Goal: Task Accomplishment & Management: Use online tool/utility

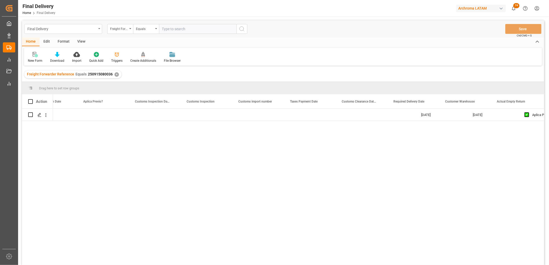
scroll to position [0, 441]
drag, startPoint x: 115, startPoint y: 75, endPoint x: 143, endPoint y: 42, distance: 43.8
click at [115, 75] on div "✕" at bounding box center [117, 74] width 4 height 4
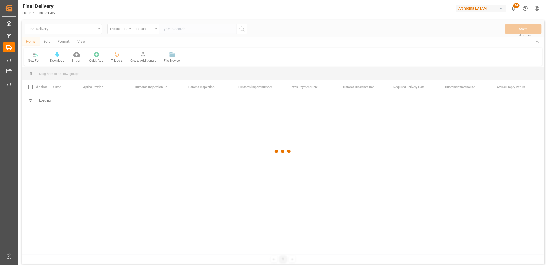
click at [168, 29] on div at bounding box center [283, 151] width 522 height 262
click at [165, 29] on div at bounding box center [283, 151] width 522 height 262
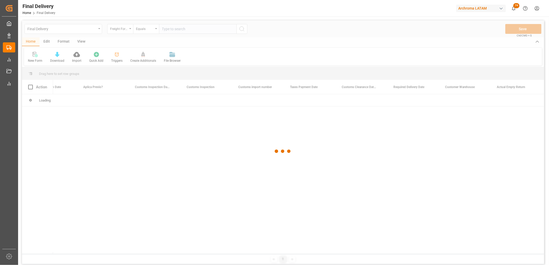
click at [165, 29] on div at bounding box center [283, 151] width 522 height 262
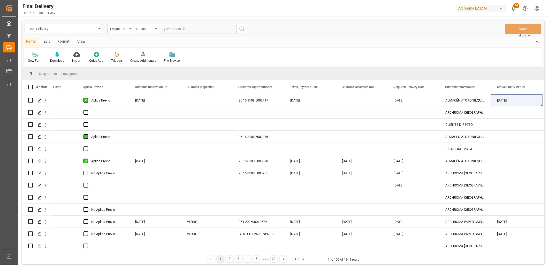
click at [165, 29] on input "text" at bounding box center [198, 29] width 78 height 10
paste input "250906900483"
type input "250906900483"
click at [241, 30] on icon "search button" at bounding box center [242, 29] width 6 height 6
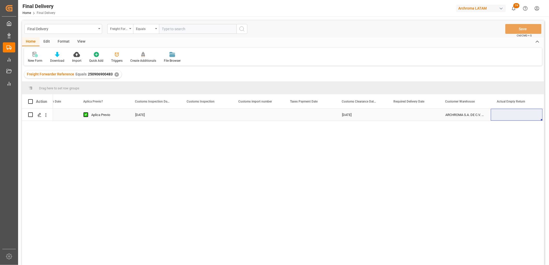
click at [301, 116] on div "Press SPACE to select this row." at bounding box center [310, 115] width 52 height 12
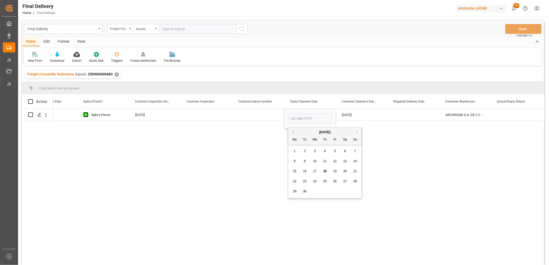
click at [316, 171] on span "17" at bounding box center [314, 172] width 3 height 4
type input "[DATE]"
click at [254, 115] on div "Press SPACE to select this row." at bounding box center [258, 115] width 52 height 12
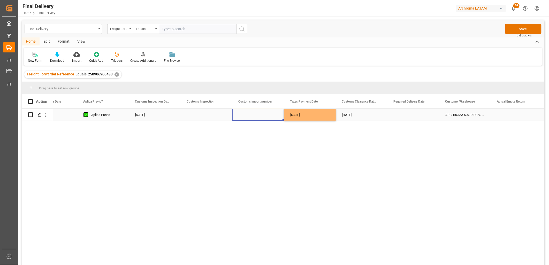
click at [255, 115] on div "Press SPACE to select this row." at bounding box center [258, 115] width 52 height 12
click at [255, 115] on input "Press SPACE to select this row." at bounding box center [257, 118] width 43 height 10
paste input "5007529"
type input "25 43 3108 5007529"
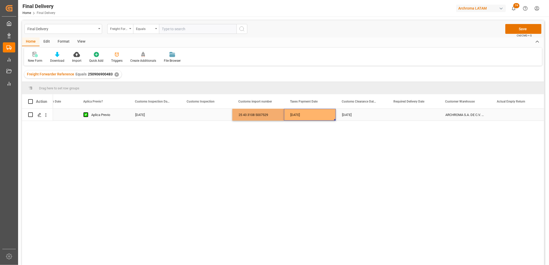
click at [301, 115] on div "[DATE]" at bounding box center [310, 115] width 52 height 12
click at [413, 116] on div "Press SPACE to select this row." at bounding box center [413, 115] width 52 height 12
click at [408, 115] on div "Press SPACE to select this row." at bounding box center [413, 115] width 52 height 12
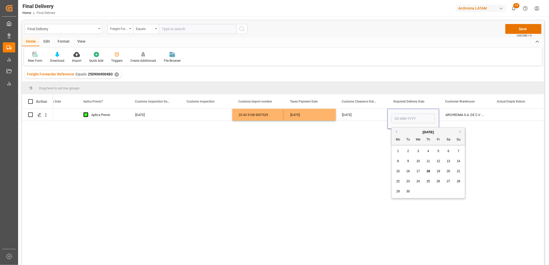
click at [440, 171] on span "19" at bounding box center [438, 172] width 3 height 4
type input "[DATE]"
click at [353, 115] on div "[DATE]" at bounding box center [362, 115] width 52 height 12
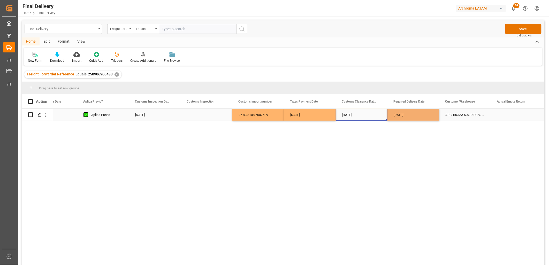
click at [345, 115] on div "[DATE]" at bounding box center [362, 115] width 52 height 12
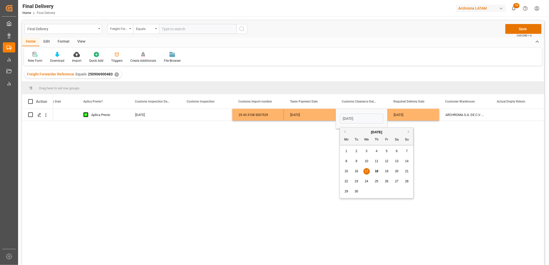
click at [376, 171] on span "18" at bounding box center [376, 172] width 3 height 4
type input "[DATE]"
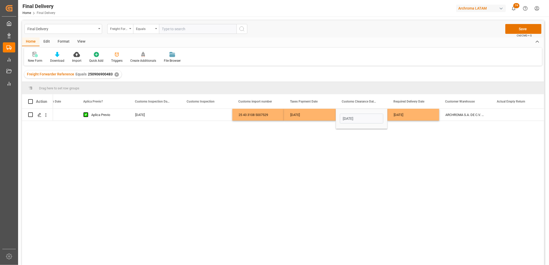
click at [311, 116] on div "[DATE]" at bounding box center [310, 115] width 52 height 12
click at [196, 117] on div "Press SPACE to select this row." at bounding box center [207, 115] width 52 height 12
click at [522, 32] on button "Save" at bounding box center [523, 29] width 36 height 10
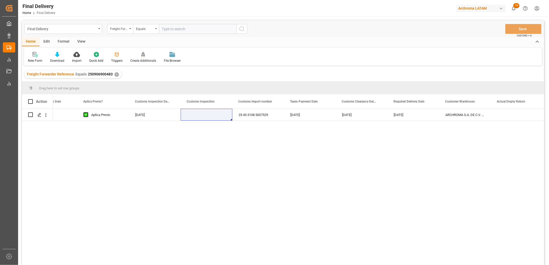
click at [115, 74] on div "✕" at bounding box center [117, 74] width 4 height 4
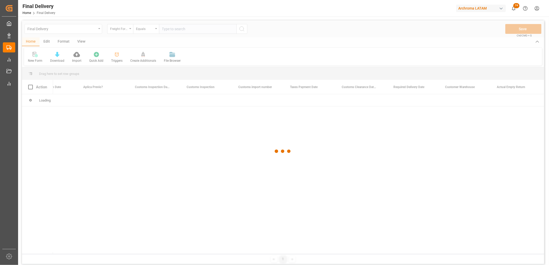
click at [169, 30] on div at bounding box center [283, 151] width 522 height 262
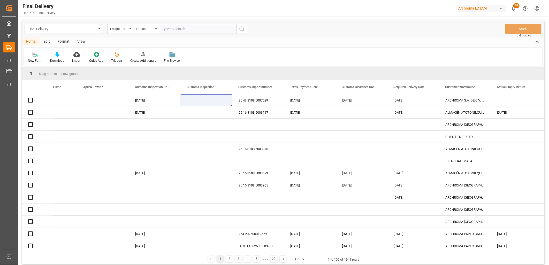
click at [167, 30] on input "text" at bounding box center [198, 29] width 78 height 10
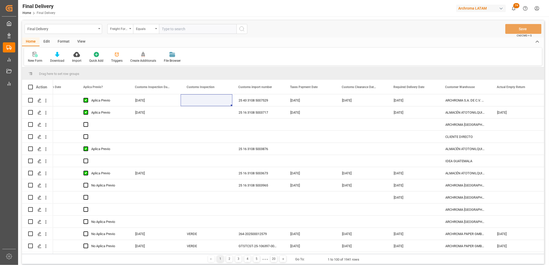
paste input "250915080104"
type input "250915080104"
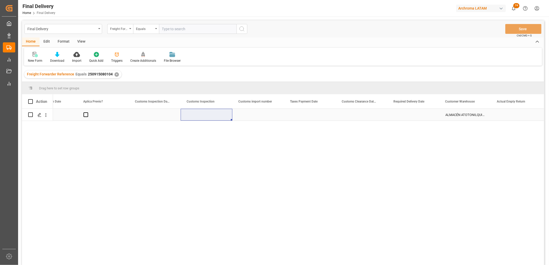
click at [88, 115] on div "Press SPACE to select this row." at bounding box center [103, 115] width 52 height 12
click at [85, 115] on span "Press SPACE to select this row." at bounding box center [85, 114] width 5 height 5
click at [87, 112] on input "Press SPACE to select this row." at bounding box center [87, 112] width 0 height 0
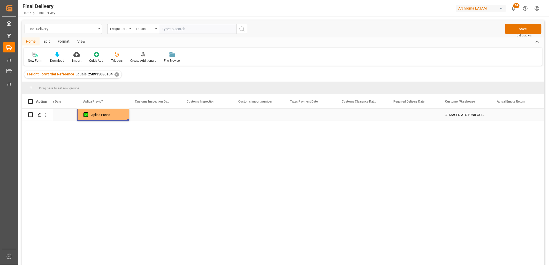
click at [157, 115] on div "Press SPACE to select this row." at bounding box center [155, 115] width 52 height 12
click at [412, 116] on div "Press SPACE to select this row." at bounding box center [413, 115] width 52 height 12
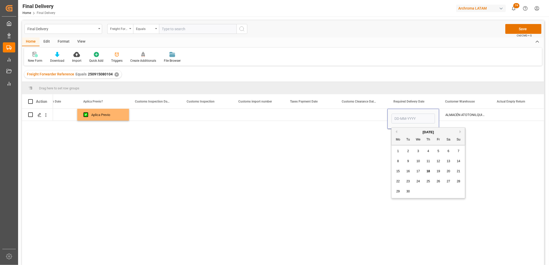
click at [440, 181] on span "26" at bounding box center [438, 182] width 3 height 4
type input "[DATE]"
click at [355, 117] on div "Press SPACE to select this row." at bounding box center [362, 115] width 52 height 12
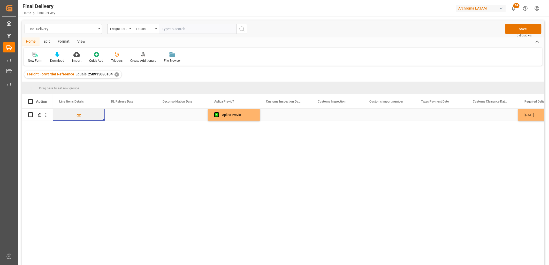
scroll to position [0, 258]
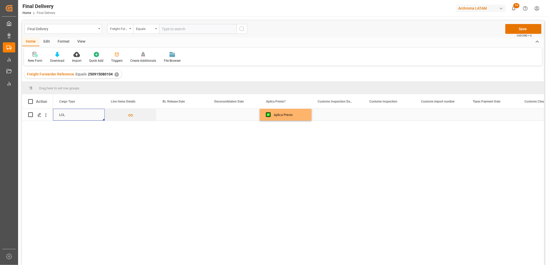
click at [225, 115] on div "Press SPACE to select this row." at bounding box center [234, 115] width 52 height 12
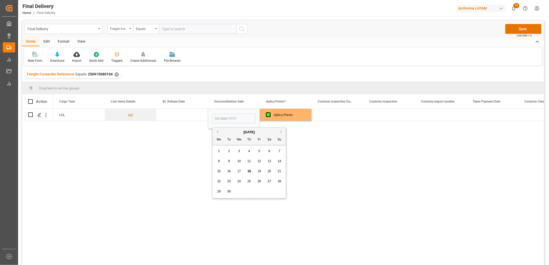
click at [238, 171] on span "17" at bounding box center [238, 172] width 3 height 4
type input "[DATE]"
click at [332, 117] on div "Press SPACE to select this row." at bounding box center [337, 115] width 52 height 12
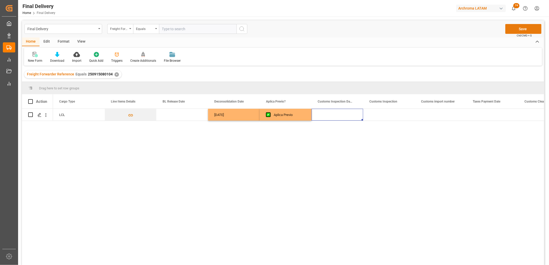
click at [518, 32] on button "Save" at bounding box center [523, 29] width 36 height 10
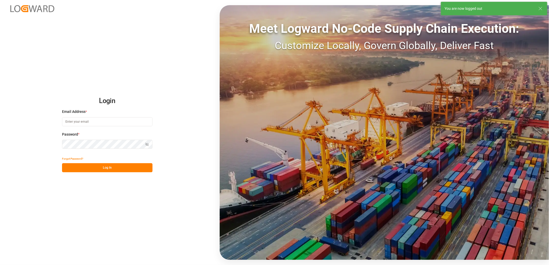
type input "erika.cervantes@leschaco.com"
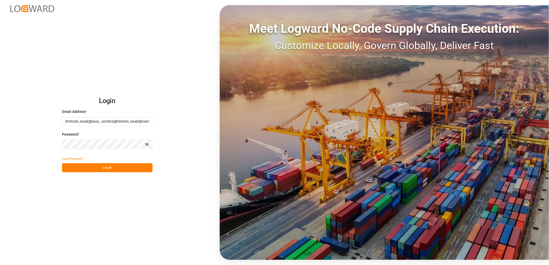
click at [84, 167] on button "Log In" at bounding box center [107, 167] width 90 height 9
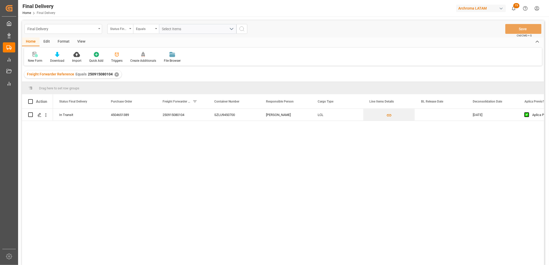
click at [98, 29] on div "Final Delivery" at bounding box center [64, 29] width 78 height 10
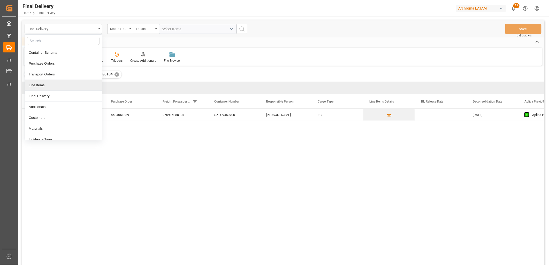
click at [51, 86] on div "Line Items" at bounding box center [63, 85] width 77 height 11
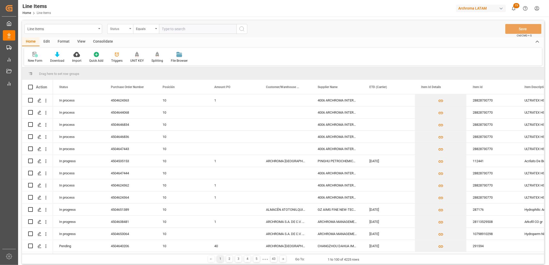
click at [127, 31] on div "Status" at bounding box center [120, 29] width 26 height 10
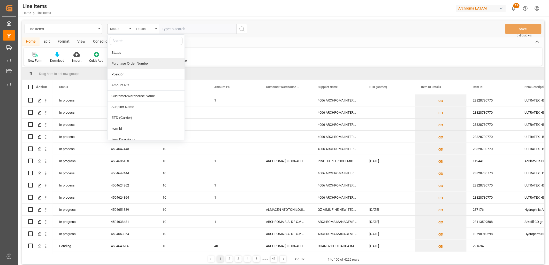
click at [124, 63] on div "Purchase Order Number" at bounding box center [146, 63] width 77 height 11
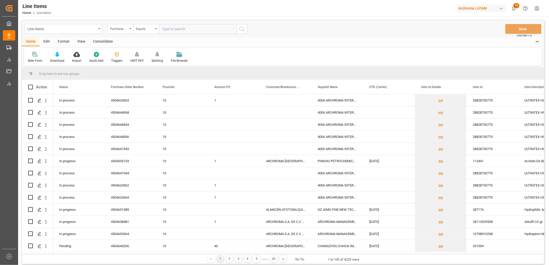
click at [171, 29] on input "text" at bounding box center [198, 29] width 78 height 10
type input "v"
paste input "4504650011"
type input "4504650011"
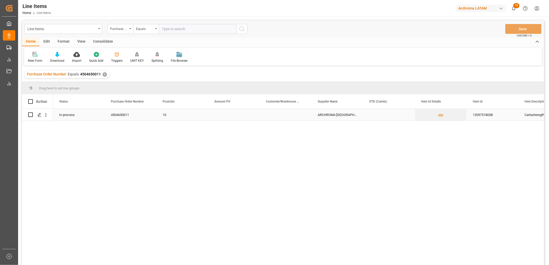
click at [332, 112] on div "ARCHROMA [GEOGRAPHIC_DATA] S A S" at bounding box center [337, 115] width 52 height 12
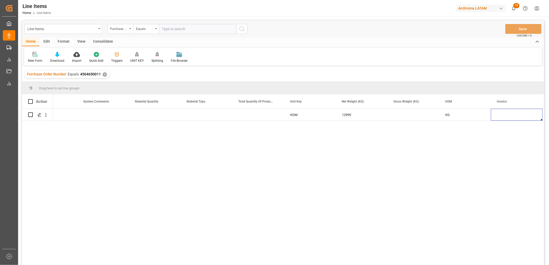
scroll to position [0, 751]
click at [37, 115] on div "Press SPACE to select this row." at bounding box center [39, 115] width 8 height 10
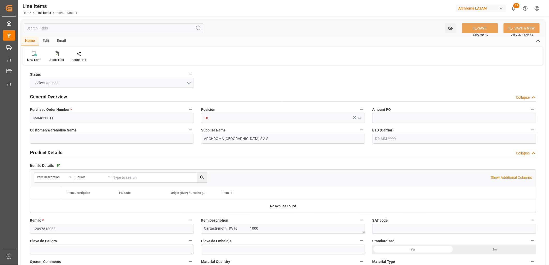
type input "12999"
type input "3908909900"
type input "02-09-2025 22:08"
type input "15-08-2025 03:46"
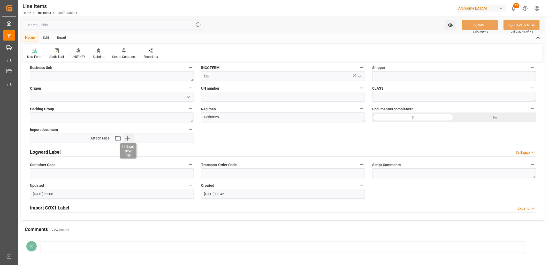
click at [130, 139] on icon "button" at bounding box center [128, 138] width 8 height 8
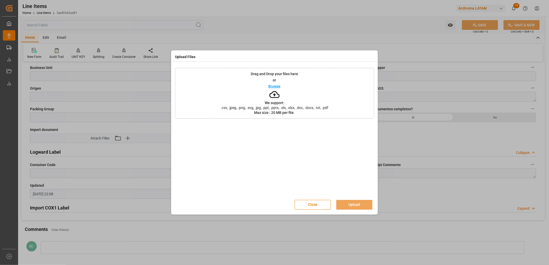
click at [290, 96] on div "Drag and Drop your files here or Browse We support: .csv, .jpeg, .png, .svg, .j…" at bounding box center [274, 93] width 199 height 51
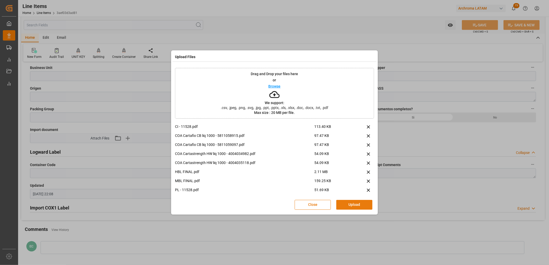
click at [353, 205] on button "Upload" at bounding box center [354, 205] width 36 height 10
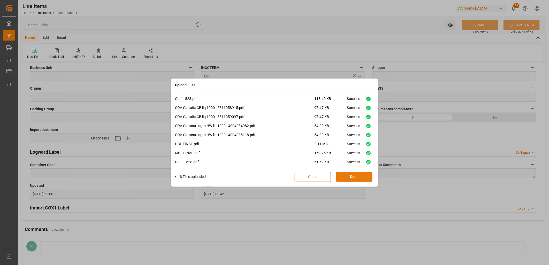
click at [363, 179] on button "Done" at bounding box center [354, 177] width 36 height 10
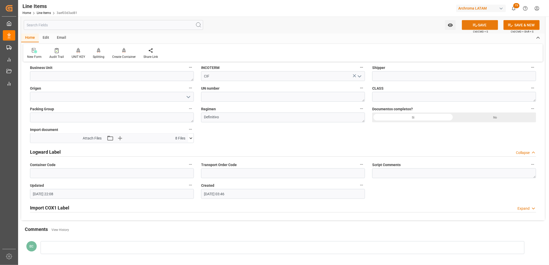
drag, startPoint x: 475, startPoint y: 23, endPoint x: 464, endPoint y: 25, distance: 11.3
click at [474, 24] on icon at bounding box center [474, 24] width 5 height 5
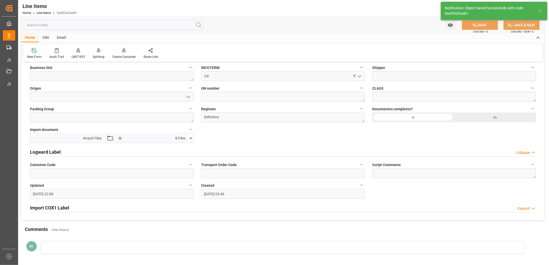
type input "12352116"
type input "18-09-2025 20:56"
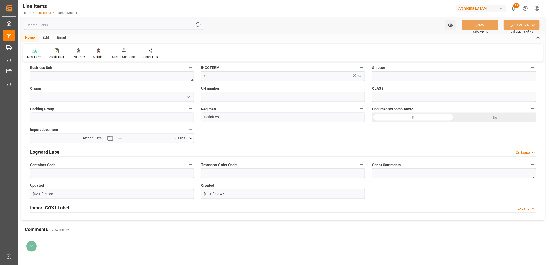
click at [45, 13] on link "Line Items" at bounding box center [44, 13] width 14 height 4
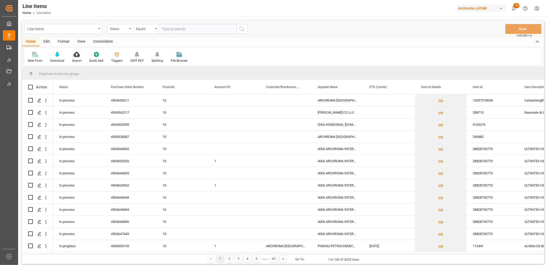
click at [100, 30] on div "Line Items" at bounding box center [64, 29] width 78 height 10
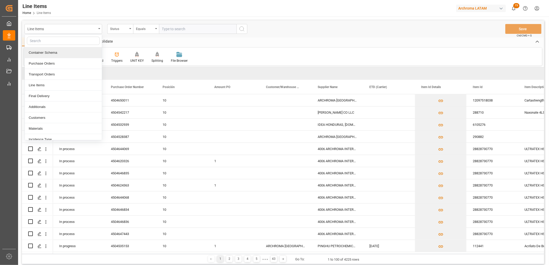
click at [76, 55] on div "Container Schema" at bounding box center [63, 52] width 77 height 11
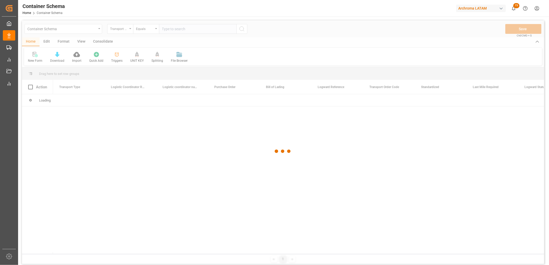
click at [124, 30] on div at bounding box center [283, 151] width 522 height 262
click at [130, 30] on div at bounding box center [283, 151] width 522 height 262
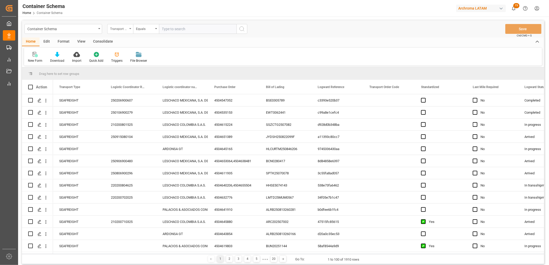
click at [130, 29] on div "Transport Type" at bounding box center [120, 29] width 26 height 10
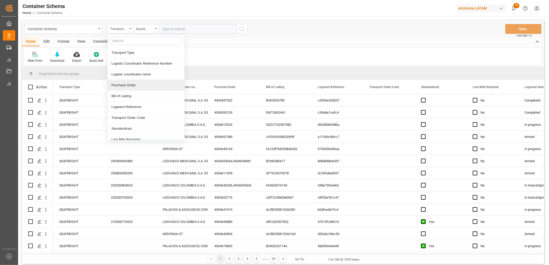
click at [120, 85] on div "Purchase Order" at bounding box center [146, 85] width 77 height 11
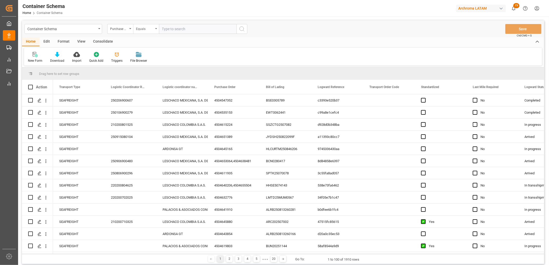
click at [155, 31] on div "Equals" at bounding box center [146, 29] width 26 height 10
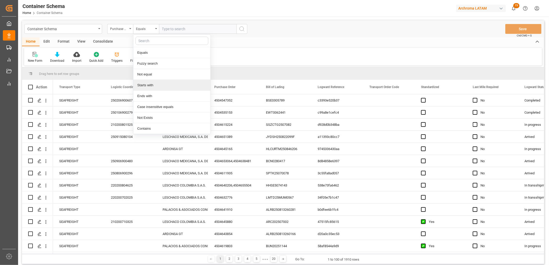
drag, startPoint x: 157, startPoint y: 86, endPoint x: 165, endPoint y: 49, distance: 37.2
click at [157, 85] on div "Starts with" at bounding box center [171, 85] width 77 height 11
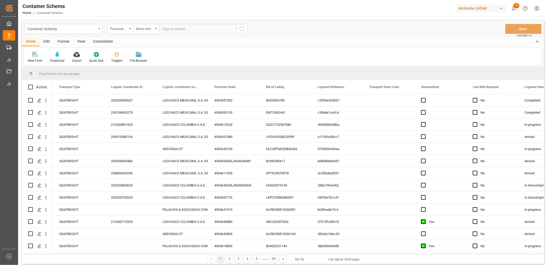
click at [167, 30] on input "text" at bounding box center [198, 29] width 78 height 10
paste input "4504629395"
type input "4504629395"
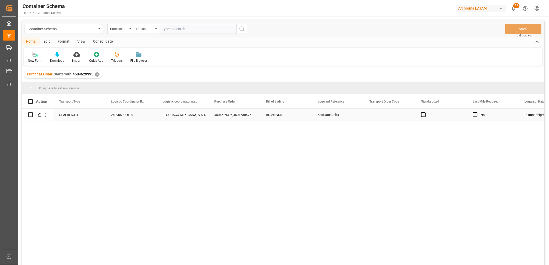
click at [119, 116] on div "250906900618" at bounding box center [131, 115] width 52 height 12
click at [120, 116] on div "250906900618" at bounding box center [131, 115] width 52 height 12
click at [120, 115] on input "250906900618" at bounding box center [130, 118] width 43 height 10
type input "251006900156"
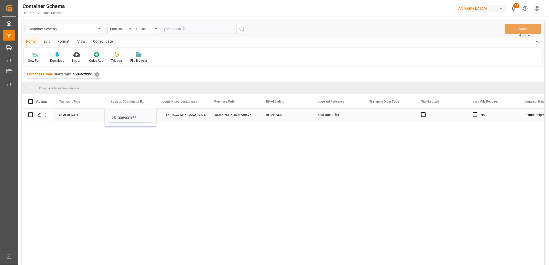
click at [178, 116] on div "LESCHACO MEXICANA, S.A. DE C.V." at bounding box center [182, 115] width 39 height 12
click at [514, 29] on button "Save" at bounding box center [523, 29] width 36 height 10
click at [96, 25] on div "Container Schema" at bounding box center [64, 29] width 78 height 10
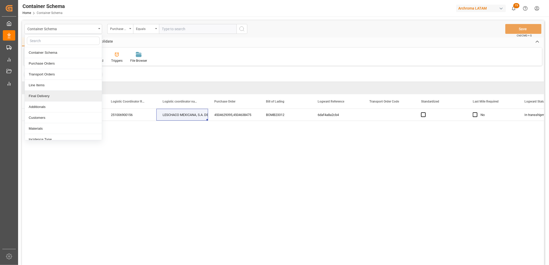
click at [47, 96] on div "Final Delivery" at bounding box center [63, 96] width 77 height 11
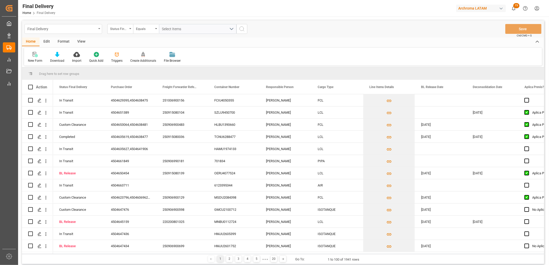
click at [97, 29] on div "Final Delivery" at bounding box center [64, 29] width 78 height 10
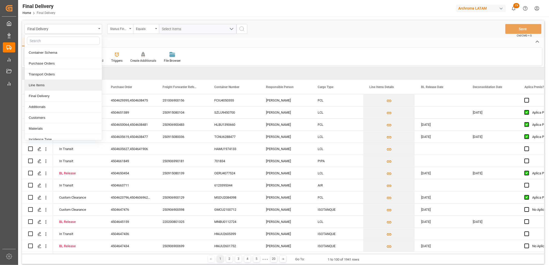
click at [56, 87] on div "Line Items" at bounding box center [63, 85] width 77 height 11
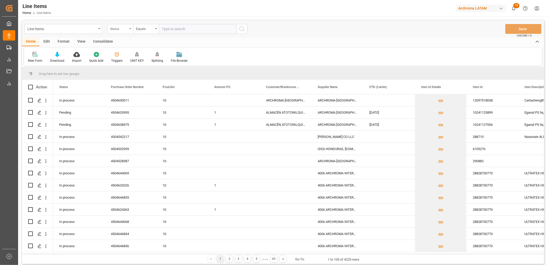
click at [120, 28] on div "Status" at bounding box center [119, 28] width 18 height 6
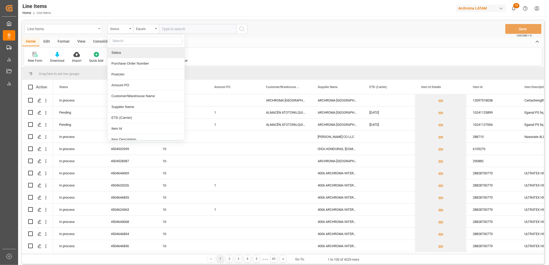
click at [98, 29] on div "Line Items" at bounding box center [64, 29] width 78 height 10
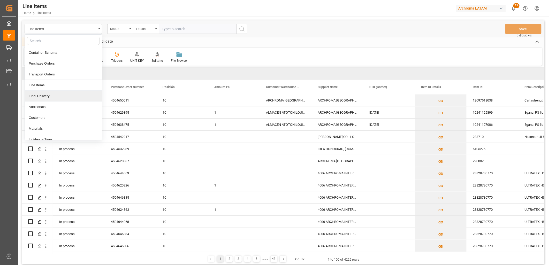
click at [51, 96] on div "Final Delivery" at bounding box center [63, 96] width 77 height 11
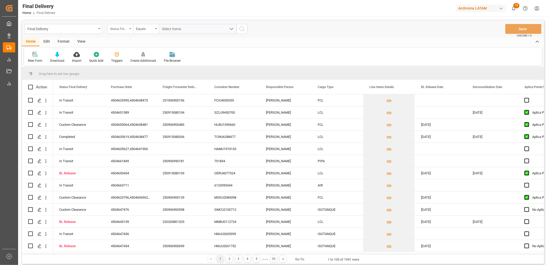
click at [129, 31] on div "Status Final Delivery" at bounding box center [120, 29] width 26 height 10
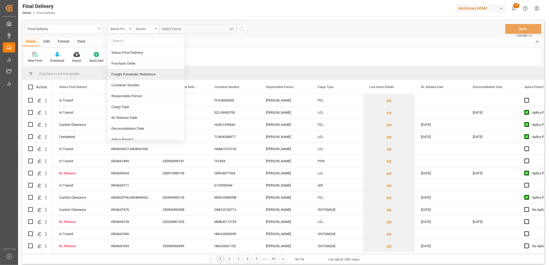
drag, startPoint x: 128, startPoint y: 73, endPoint x: 170, endPoint y: 42, distance: 51.6
click at [129, 72] on div "Freight Forwarder Reference" at bounding box center [146, 74] width 77 height 11
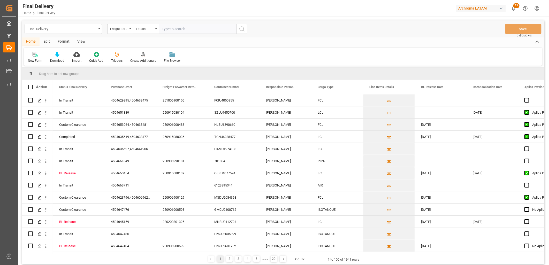
click at [172, 30] on input "text" at bounding box center [198, 29] width 78 height 10
type input "250915080021"
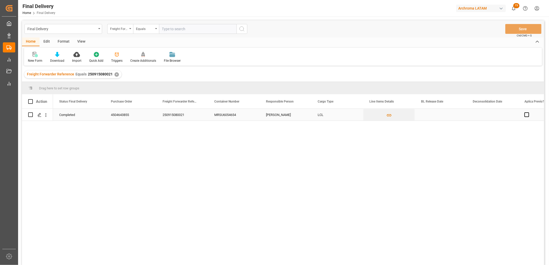
click at [430, 115] on div "Press SPACE to select this row." at bounding box center [441, 115] width 52 height 12
click at [434, 115] on div "Press SPACE to select this row." at bounding box center [441, 115] width 52 height 12
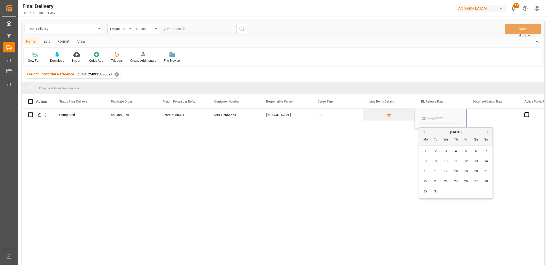
click at [446, 171] on span "17" at bounding box center [445, 172] width 3 height 4
type input "[DATE]"
click at [480, 115] on div "Press SPACE to select this row." at bounding box center [493, 115] width 52 height 12
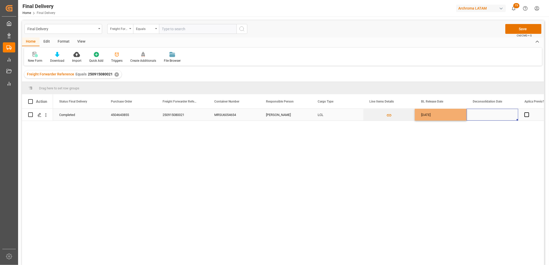
click at [480, 115] on div "Press SPACE to select this row." at bounding box center [493, 115] width 52 height 12
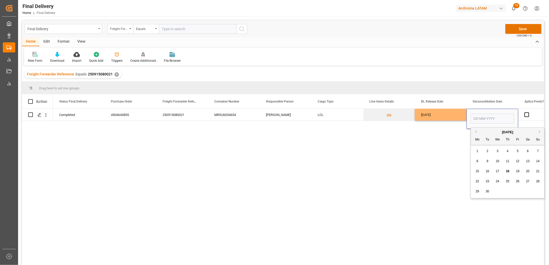
click at [496, 171] on span "17" at bounding box center [497, 172] width 3 height 4
type input "[DATE]"
click at [432, 114] on div "[DATE]" at bounding box center [441, 115] width 52 height 12
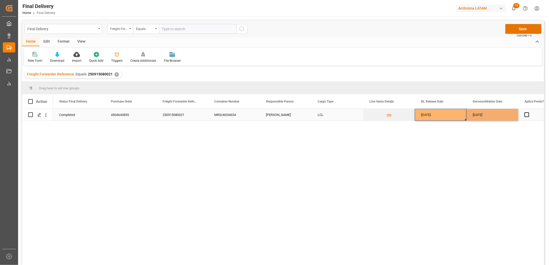
click at [432, 114] on div "[DATE]" at bounding box center [441, 115] width 52 height 12
click at [484, 116] on div "[DATE]" at bounding box center [493, 115] width 52 height 12
click at [526, 115] on span "Press SPACE to select this row." at bounding box center [526, 114] width 5 height 5
click at [528, 112] on input "Press SPACE to select this row." at bounding box center [528, 112] width 0 height 0
click at [513, 31] on button "Save" at bounding box center [523, 29] width 36 height 10
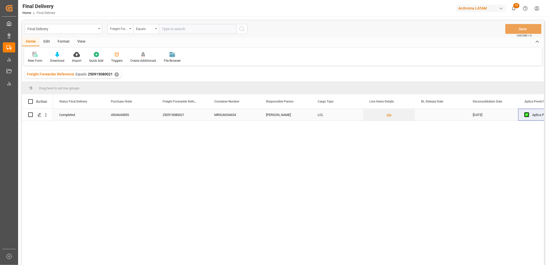
click at [429, 115] on div "Press SPACE to select this row." at bounding box center [441, 115] width 52 height 12
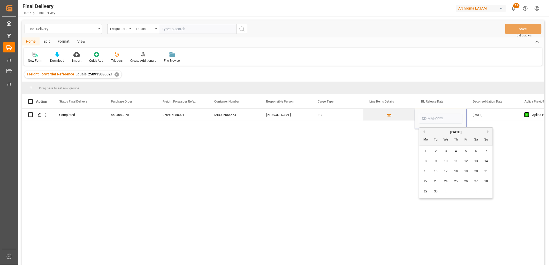
drag, startPoint x: 455, startPoint y: 170, endPoint x: 475, endPoint y: 146, distance: 31.0
click at [455, 170] on span "18" at bounding box center [455, 172] width 3 height 4
type input "[DATE]"
click at [491, 115] on div "[DATE]" at bounding box center [493, 115] width 52 height 12
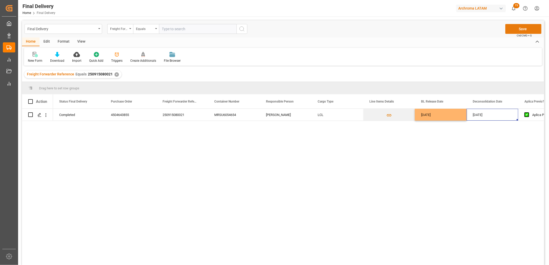
click at [524, 28] on button "Save" at bounding box center [523, 29] width 36 height 10
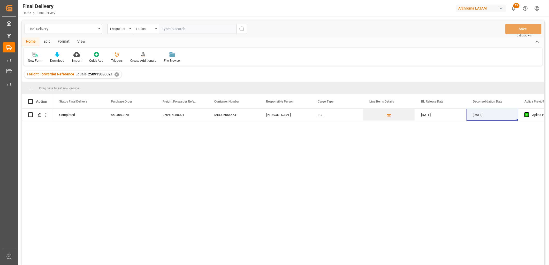
click at [115, 74] on div "✕" at bounding box center [117, 74] width 4 height 4
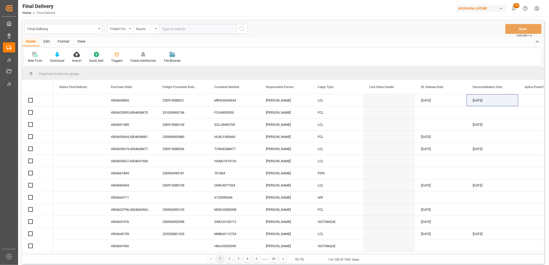
click at [167, 29] on input "text" at bounding box center [198, 29] width 78 height 10
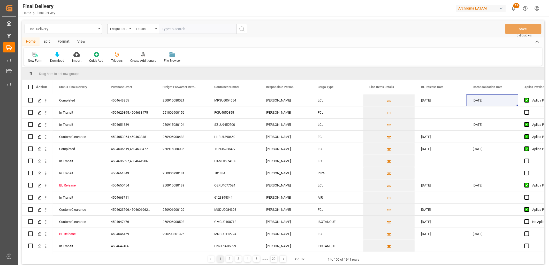
paste input "250915080075"
type input "250915080075"
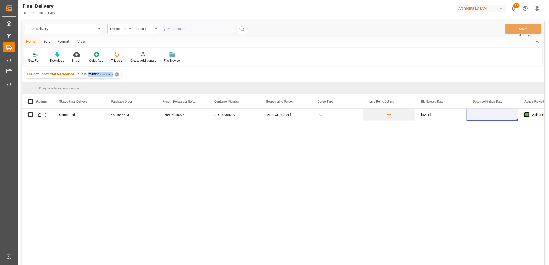
drag, startPoint x: 110, startPoint y: 73, endPoint x: 86, endPoint y: 75, distance: 23.8
click at [88, 75] on span "250915080075" at bounding box center [100, 74] width 25 height 4
copy span "250915080075"
click at [481, 115] on div "Press SPACE to select this row." at bounding box center [493, 115] width 52 height 12
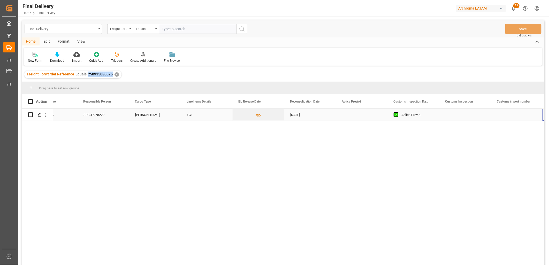
scroll to position [0, 182]
click at [302, 114] on div "Press SPACE to select this row." at bounding box center [310, 115] width 52 height 12
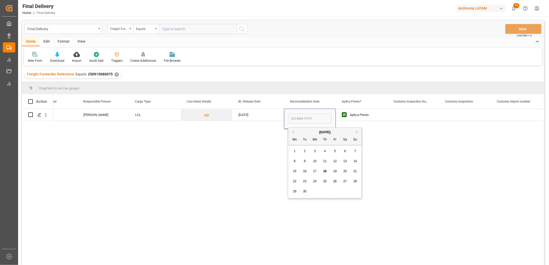
click at [354, 162] on span "14" at bounding box center [354, 161] width 3 height 4
type input "[DATE]"
click at [409, 115] on div "Press SPACE to select this row." at bounding box center [413, 115] width 52 height 12
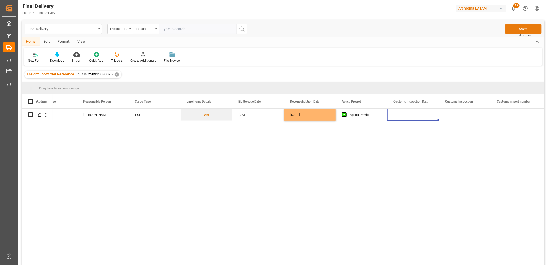
click at [520, 28] on button "Save" at bounding box center [523, 29] width 36 height 10
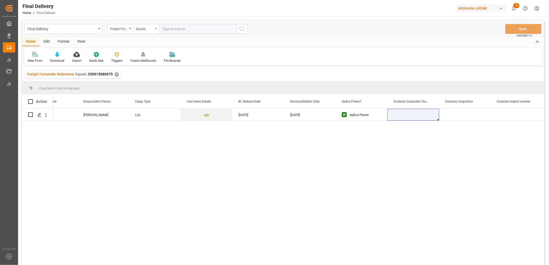
click at [115, 74] on div "✕" at bounding box center [117, 74] width 4 height 4
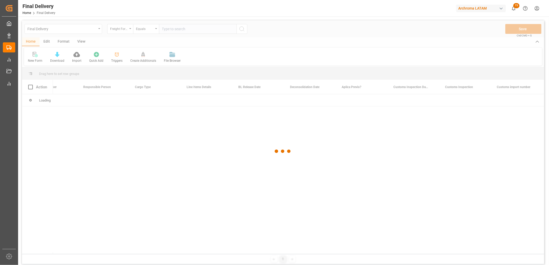
click at [168, 30] on div at bounding box center [283, 151] width 522 height 262
click at [166, 29] on div at bounding box center [283, 151] width 522 height 262
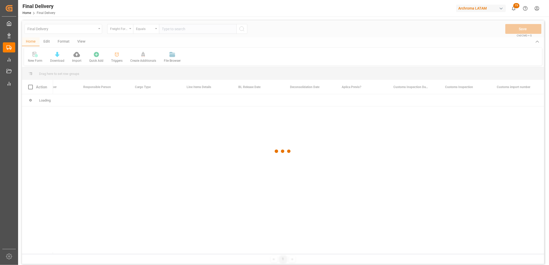
click at [166, 29] on div at bounding box center [283, 151] width 522 height 262
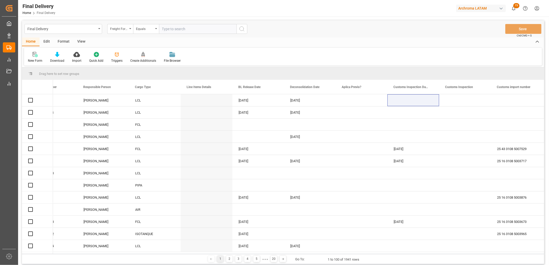
click at [166, 29] on input "text" at bounding box center [198, 29] width 78 height 10
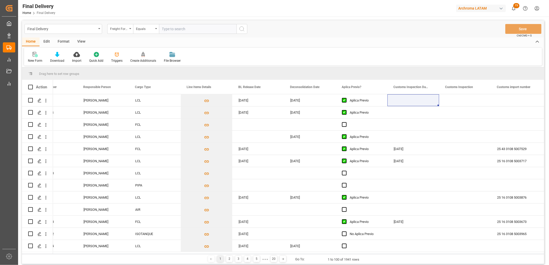
paste input "250915080077"
type input "250915080077"
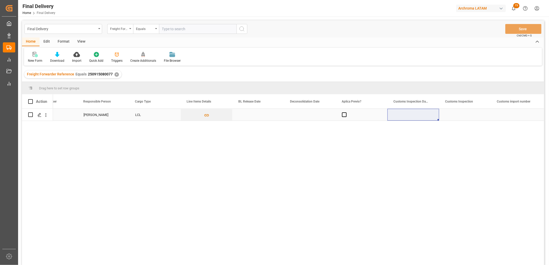
click at [249, 116] on div "Press SPACE to select this row." at bounding box center [258, 115] width 52 height 12
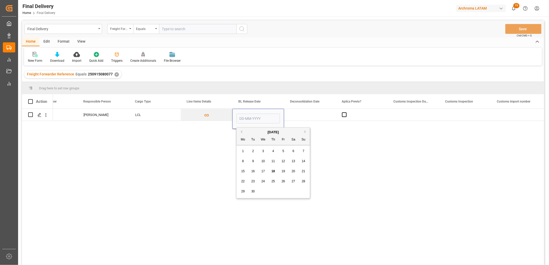
click at [264, 172] on span "17" at bounding box center [262, 172] width 3 height 4
type input "[DATE]"
click at [306, 115] on div "Press SPACE to select this row." at bounding box center [310, 115] width 52 height 12
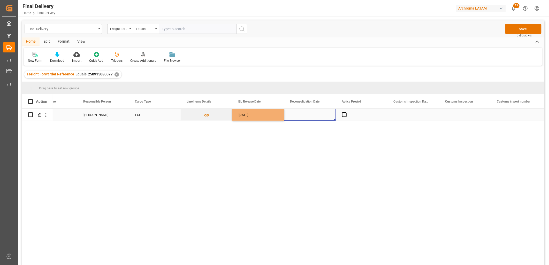
click at [306, 115] on div "Press SPACE to select this row." at bounding box center [310, 115] width 52 height 12
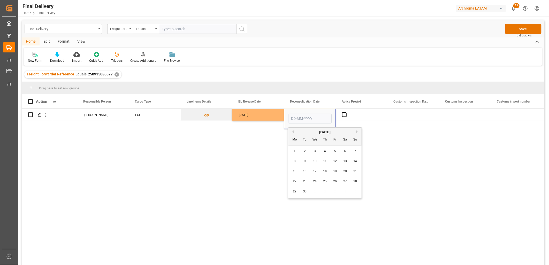
click at [334, 161] on span "12" at bounding box center [334, 161] width 3 height 4
type input "[DATE]"
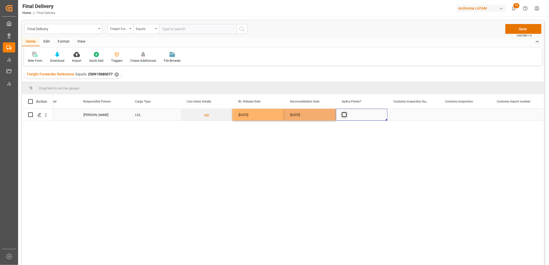
click at [344, 116] on span "Press SPACE to select this row." at bounding box center [344, 114] width 5 height 5
click at [346, 112] on input "Press SPACE to select this row." at bounding box center [346, 112] width 0 height 0
click at [405, 113] on div "Press SPACE to select this row." at bounding box center [413, 115] width 52 height 12
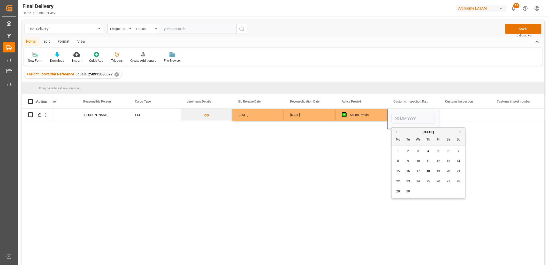
click at [438, 173] on div "19" at bounding box center [438, 172] width 6 height 6
type input "[DATE]"
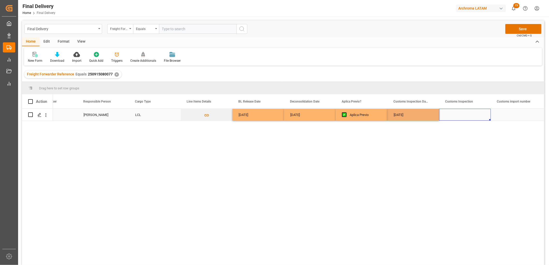
click at [462, 117] on div "Press SPACE to select this row." at bounding box center [465, 115] width 52 height 12
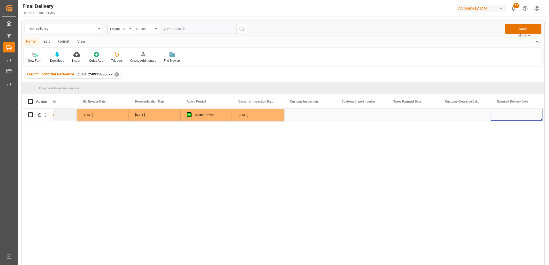
scroll to position [0, 389]
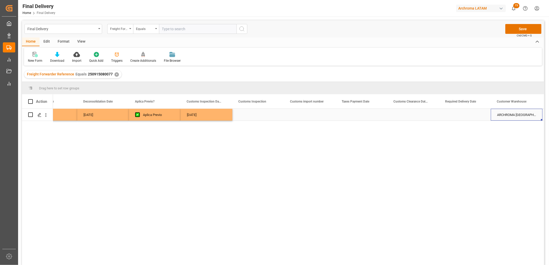
click at [468, 113] on div "Press SPACE to select this row." at bounding box center [465, 115] width 52 height 12
click at [467, 113] on div "Press SPACE to select this row." at bounding box center [465, 115] width 52 height 12
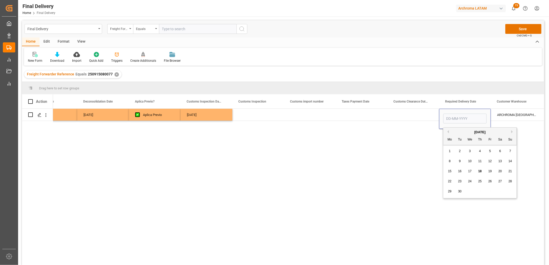
click at [469, 181] on span "24" at bounding box center [469, 182] width 3 height 4
type input "24-09-2025"
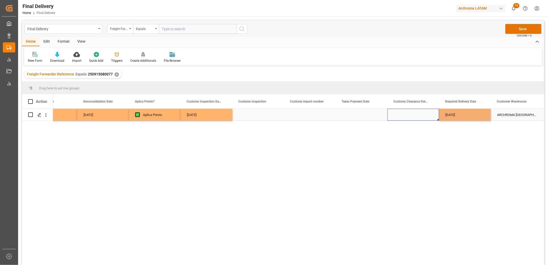
click at [408, 113] on div "Press SPACE to select this row." at bounding box center [413, 115] width 52 height 12
click at [516, 27] on button "Save" at bounding box center [523, 29] width 36 height 10
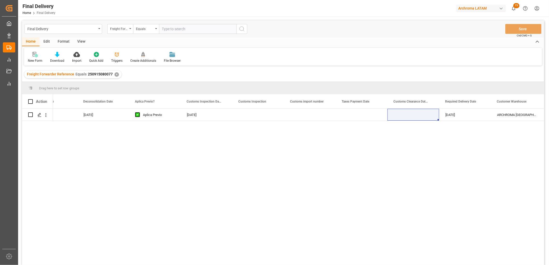
click at [116, 74] on div "✕" at bounding box center [117, 74] width 4 height 4
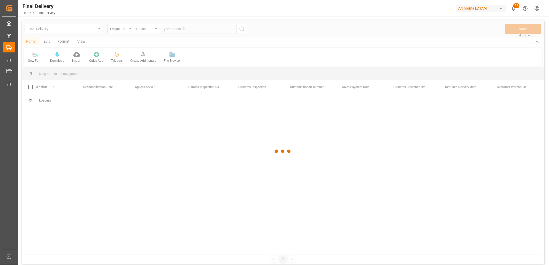
click at [165, 28] on div at bounding box center [283, 151] width 522 height 262
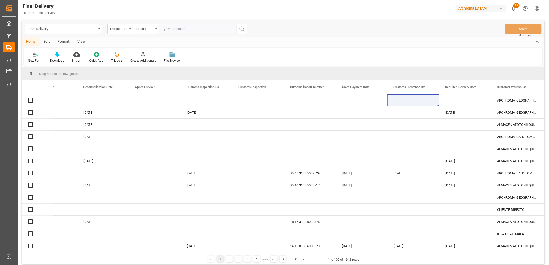
click at [165, 28] on input "text" at bounding box center [198, 29] width 78 height 10
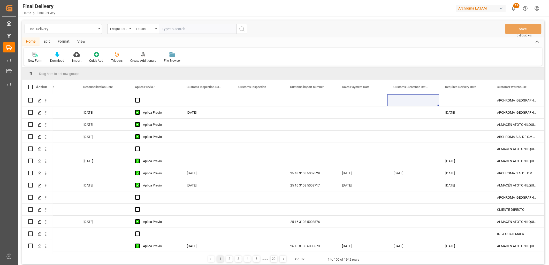
paste input "250915080081"
type input "250915080081"
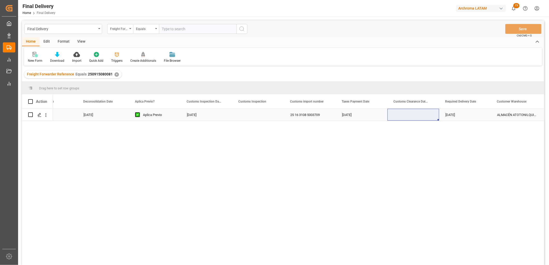
click at [414, 116] on div "Press SPACE to select this row." at bounding box center [413, 115] width 52 height 12
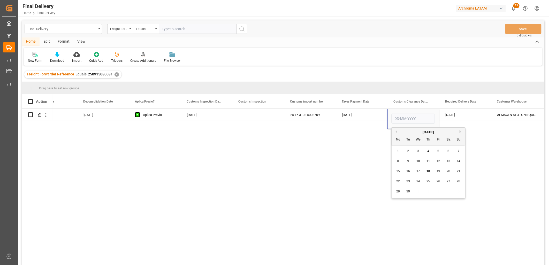
click at [419, 171] on span "17" at bounding box center [417, 172] width 3 height 4
type input "[DATE]"
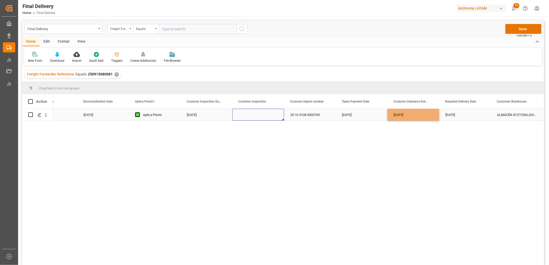
click at [253, 115] on div "Press SPACE to select this row." at bounding box center [258, 115] width 52 height 12
click at [251, 115] on input "Press SPACE to select this row." at bounding box center [257, 118] width 43 height 10
drag, startPoint x: 252, startPoint y: 135, endPoint x: 280, endPoint y: 117, distance: 33.0
click at [253, 135] on div "ROJO" at bounding box center [258, 133] width 43 height 18
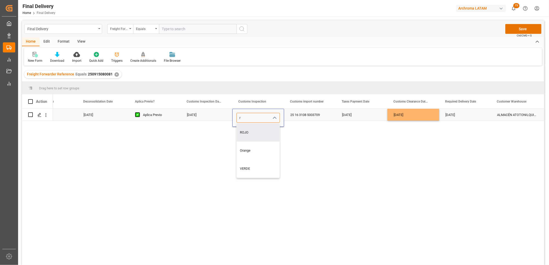
type input "ROJO"
click at [298, 114] on div "25 16 3108 5003709" at bounding box center [310, 115] width 52 height 12
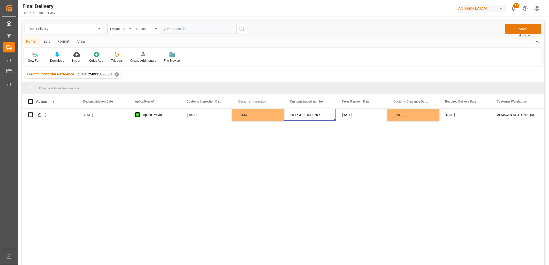
click at [512, 32] on button "Save" at bounding box center [523, 29] width 36 height 10
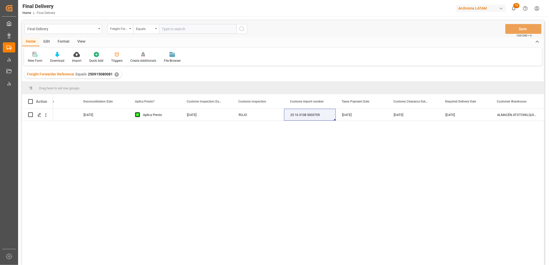
click at [115, 74] on div "✕" at bounding box center [117, 74] width 4 height 4
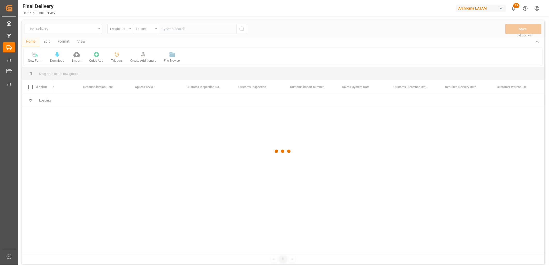
click at [175, 28] on div at bounding box center [283, 151] width 522 height 262
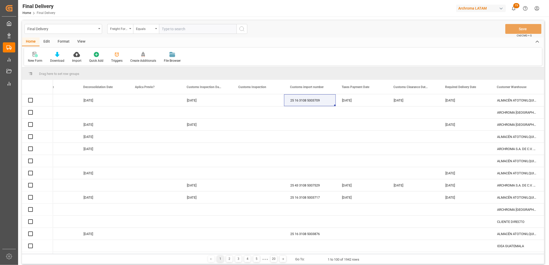
click at [174, 28] on input "text" at bounding box center [198, 29] width 78 height 10
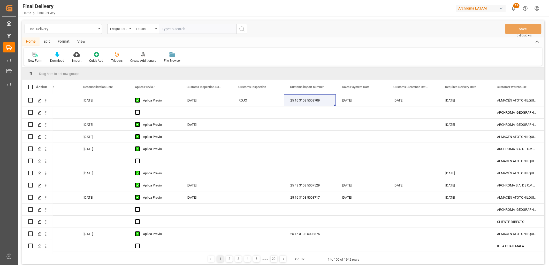
click at [172, 29] on input "text" at bounding box center [198, 29] width 78 height 10
paste input "250915080089"
type input "250915080089"
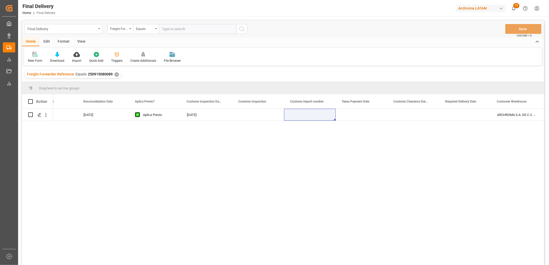
click at [98, 29] on div "Final Delivery" at bounding box center [64, 29] width 78 height 10
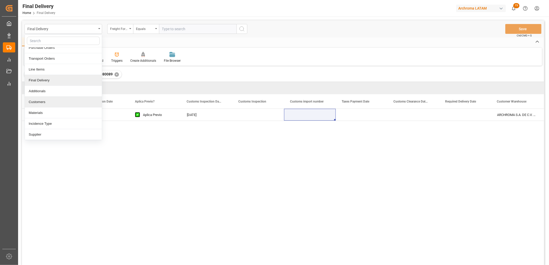
scroll to position [29, 0]
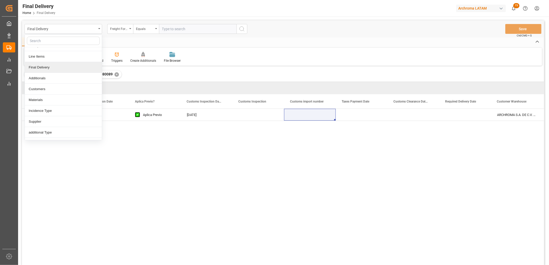
click at [122, 42] on div "Home Edit Format View" at bounding box center [283, 41] width 522 height 9
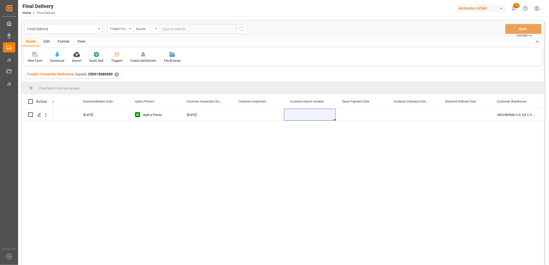
click at [115, 75] on div "✕" at bounding box center [117, 74] width 4 height 4
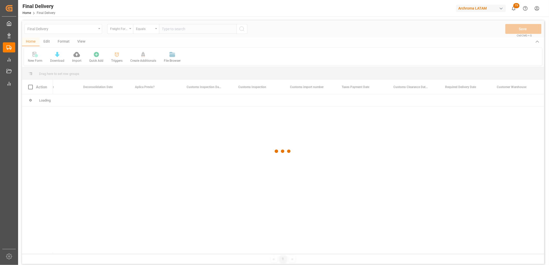
click at [170, 29] on div at bounding box center [283, 151] width 522 height 262
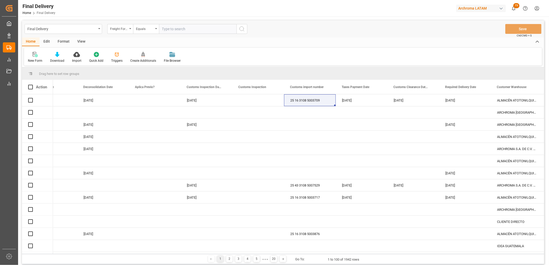
click at [170, 29] on input "text" at bounding box center [198, 29] width 78 height 10
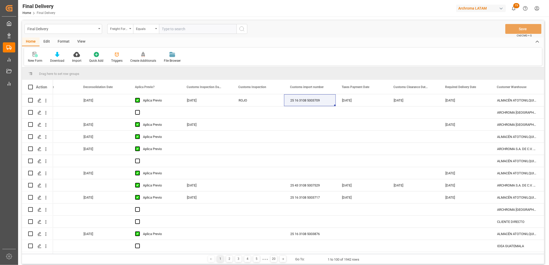
paste input "250906900716"
type input "250906900716"
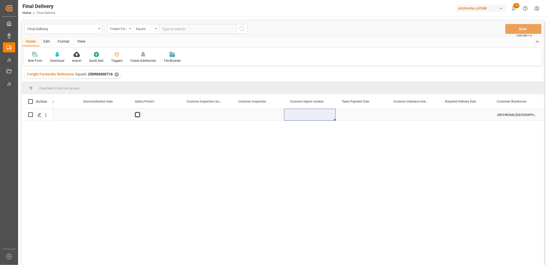
click at [136, 116] on span "Press SPACE to select this row." at bounding box center [137, 114] width 5 height 5
click at [139, 112] on input "Press SPACE to select this row." at bounding box center [139, 112] width 0 height 0
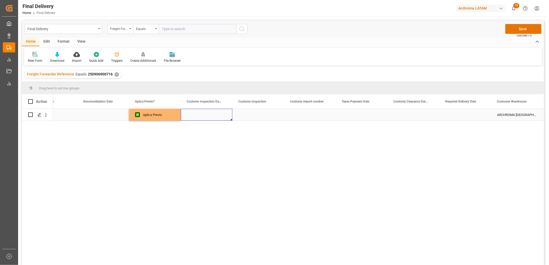
click at [204, 116] on div "Press SPACE to select this row." at bounding box center [207, 115] width 52 height 12
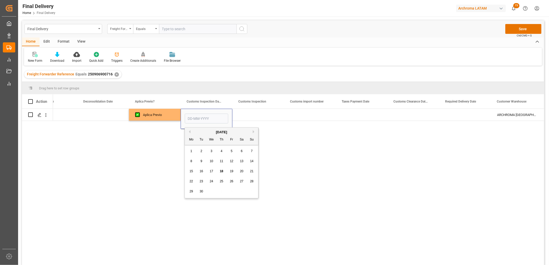
drag, startPoint x: 231, startPoint y: 171, endPoint x: 239, endPoint y: 141, distance: 31.7
click at [231, 171] on span "19" at bounding box center [231, 172] width 3 height 4
type input "[DATE]"
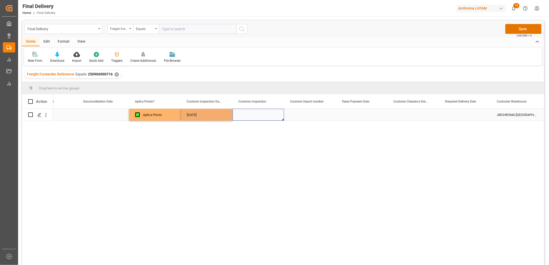
click at [248, 113] on div "Press SPACE to select this row." at bounding box center [258, 115] width 52 height 12
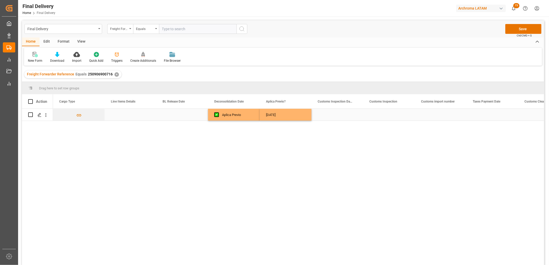
scroll to position [0, 258]
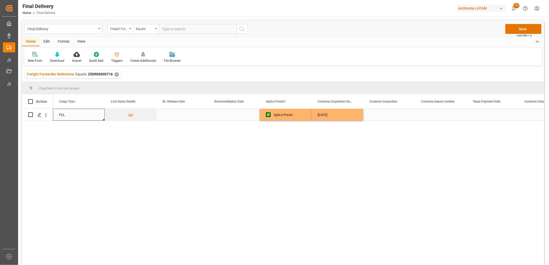
click at [173, 114] on div "Press SPACE to select this row." at bounding box center [182, 115] width 52 height 12
click at [172, 115] on div "Press SPACE to select this row." at bounding box center [182, 115] width 52 height 12
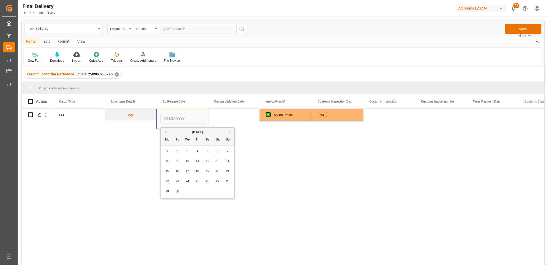
click at [197, 171] on span "18" at bounding box center [197, 172] width 3 height 4
type input "[DATE]"
click at [223, 114] on div "Press SPACE to select this row." at bounding box center [234, 115] width 52 height 12
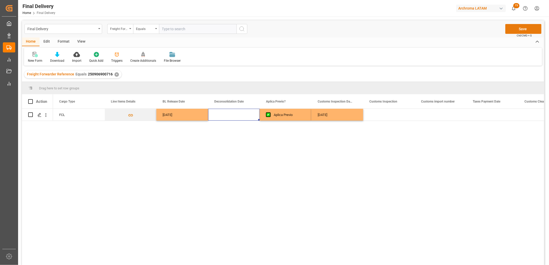
click at [513, 31] on button "Save" at bounding box center [523, 29] width 36 height 10
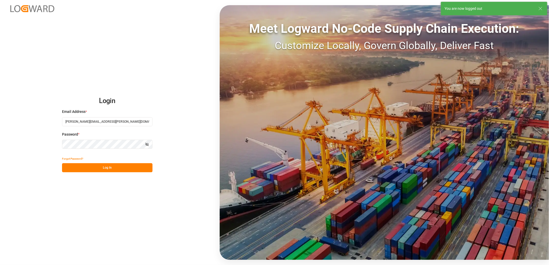
click at [96, 169] on button "Log In" at bounding box center [107, 167] width 90 height 9
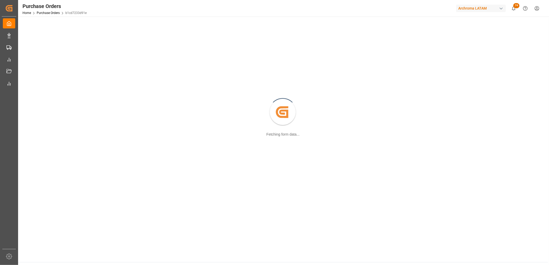
click at [98, 171] on div "Created by potrace 1.15, written by Peter Selinger 2001-2017 Fetching form data…" at bounding box center [283, 113] width 524 height 186
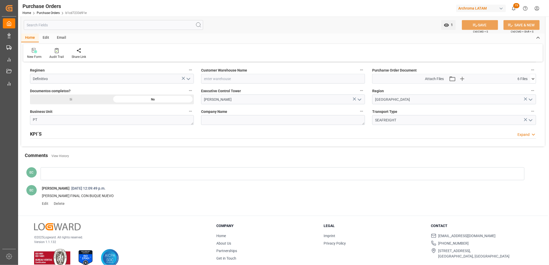
scroll to position [373, 0]
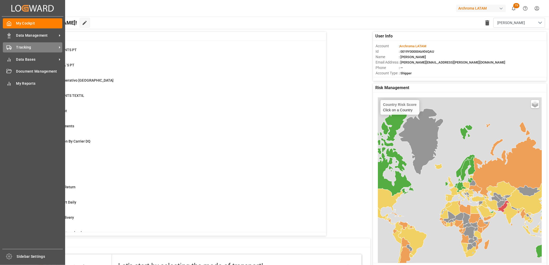
click at [9, 49] on icon at bounding box center [8, 47] width 5 height 5
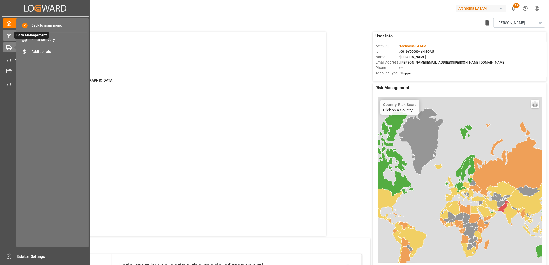
click at [5, 34] on div at bounding box center [7, 35] width 9 height 5
click at [39, 40] on span "Purchase Orders" at bounding box center [60, 39] width 56 height 5
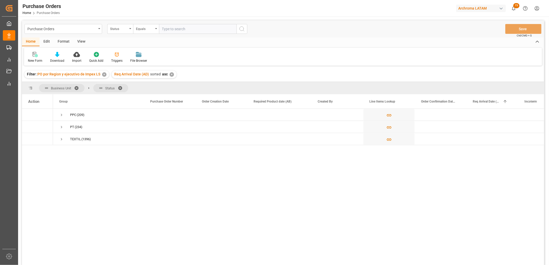
click at [104, 74] on div "✕" at bounding box center [104, 74] width 4 height 4
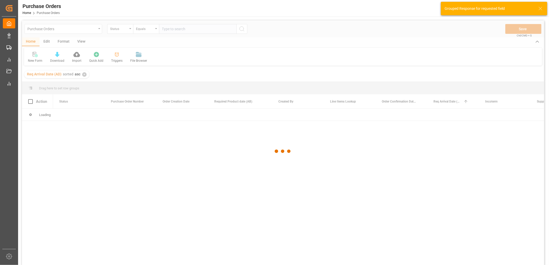
click at [84, 74] on div at bounding box center [283, 151] width 522 height 262
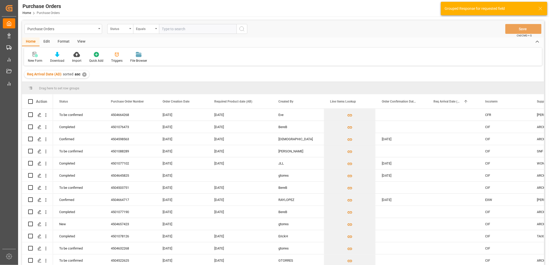
click at [83, 74] on div "✕" at bounding box center [84, 74] width 4 height 4
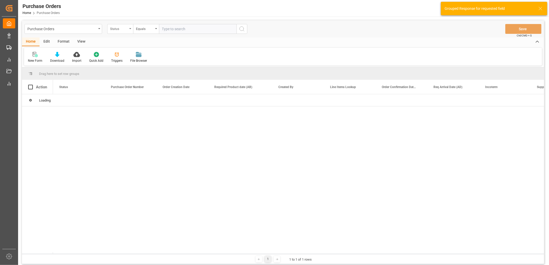
click at [127, 29] on div "Status" at bounding box center [119, 28] width 18 height 6
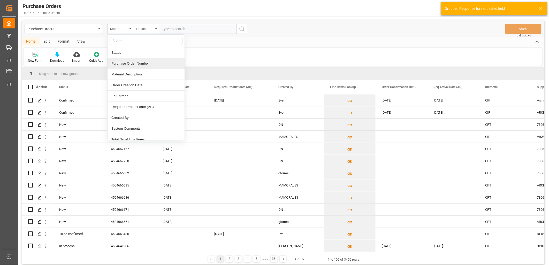
drag, startPoint x: 134, startPoint y: 63, endPoint x: 138, endPoint y: 61, distance: 4.9
click at [135, 63] on div "Purchase Order Number" at bounding box center [146, 63] width 77 height 11
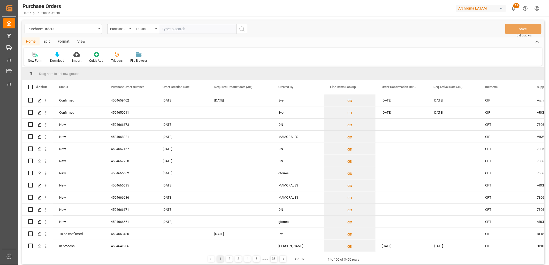
click at [170, 30] on input "text" at bounding box center [198, 29] width 78 height 10
paste input "4504663750"
type input "4504663750"
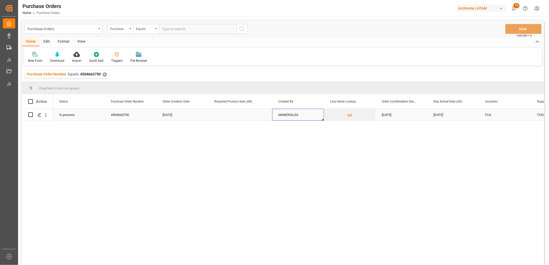
click at [292, 117] on div "MAMORALES" at bounding box center [298, 115] width 52 height 12
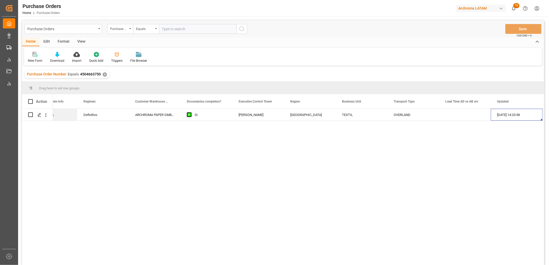
click at [104, 74] on div "✕" at bounding box center [105, 74] width 4 height 4
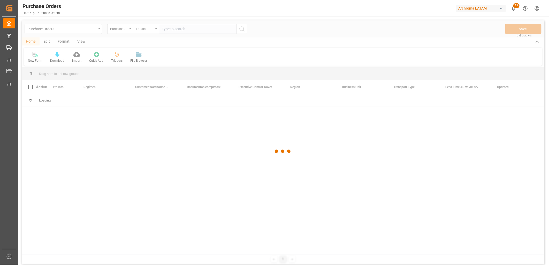
click at [172, 30] on div at bounding box center [283, 151] width 522 height 262
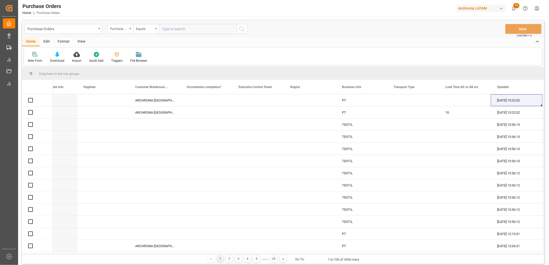
click at [169, 30] on input "text" at bounding box center [198, 29] width 78 height 10
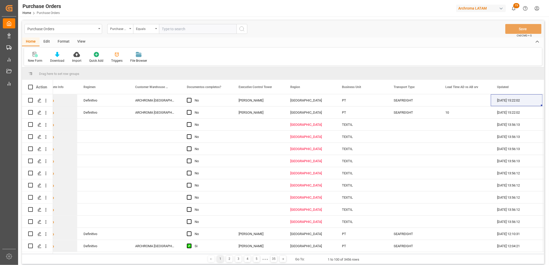
click at [169, 29] on input "text" at bounding box center [198, 29] width 78 height 10
paste input "4504650938"
type input "4504650938"
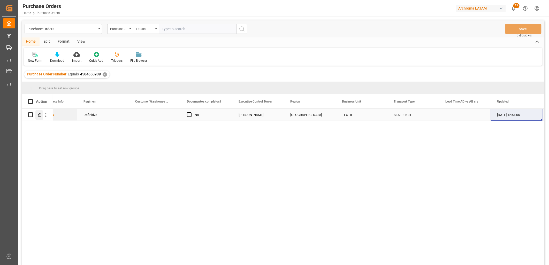
click at [37, 115] on div "Press SPACE to select this row." at bounding box center [39, 115] width 8 height 10
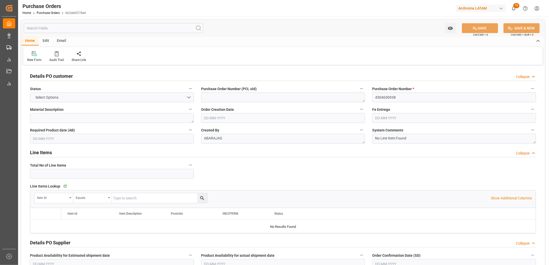
type input "1"
type input "[DATE]"
click at [51, 13] on link "Purchase Orders" at bounding box center [48, 13] width 23 height 4
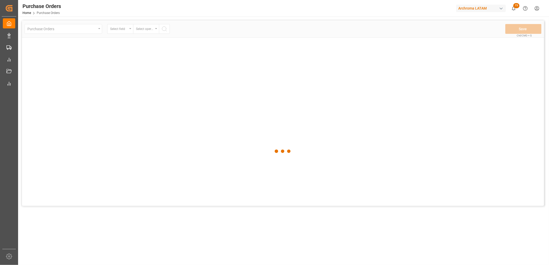
click at [126, 31] on div at bounding box center [283, 151] width 522 height 262
click at [127, 31] on div at bounding box center [283, 151] width 522 height 262
click at [128, 31] on div at bounding box center [283, 151] width 522 height 262
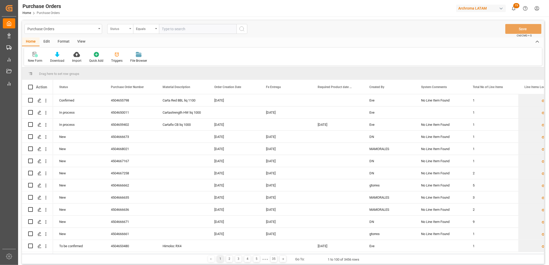
click at [131, 30] on div "Status" at bounding box center [120, 29] width 26 height 10
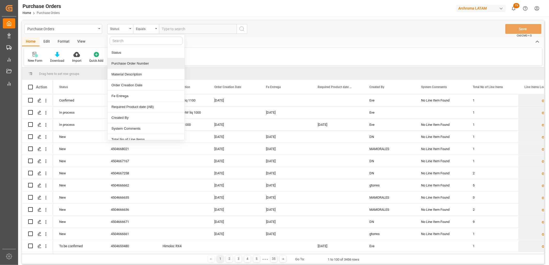
click at [135, 65] on div "Purchase Order Number" at bounding box center [146, 63] width 77 height 11
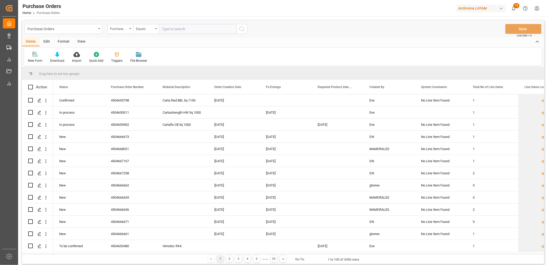
click at [165, 27] on input "text" at bounding box center [198, 29] width 78 height 10
type input "C"
paste input "4504645822"
type input "4504645822"
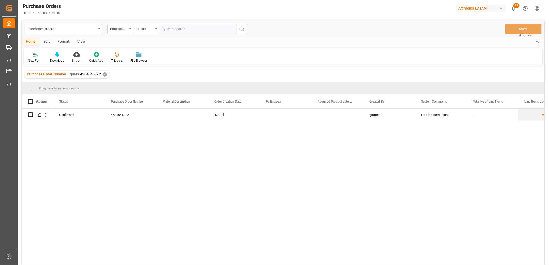
click at [381, 117] on div "gtorres" at bounding box center [389, 115] width 52 height 12
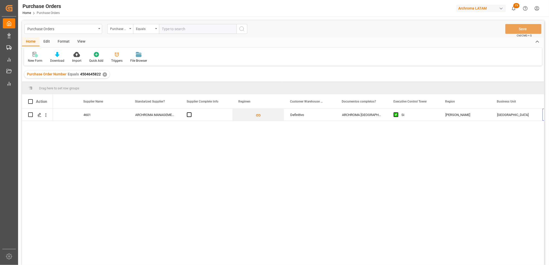
scroll to position [0, 751]
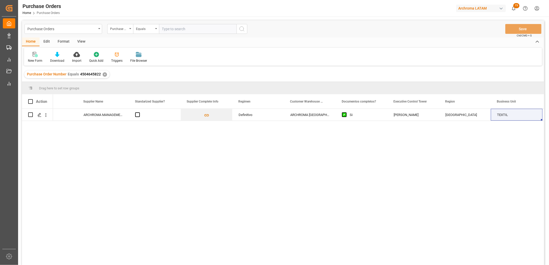
click at [104, 75] on div "✕" at bounding box center [105, 74] width 4 height 4
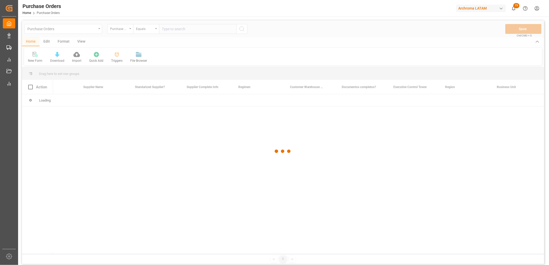
click at [171, 31] on div at bounding box center [283, 151] width 522 height 262
click at [169, 30] on div at bounding box center [283, 151] width 522 height 262
click at [167, 29] on div at bounding box center [283, 151] width 522 height 262
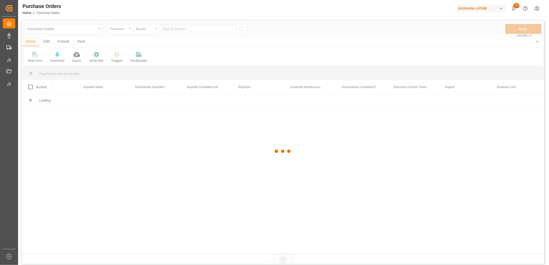
click at [166, 29] on div at bounding box center [283, 151] width 522 height 262
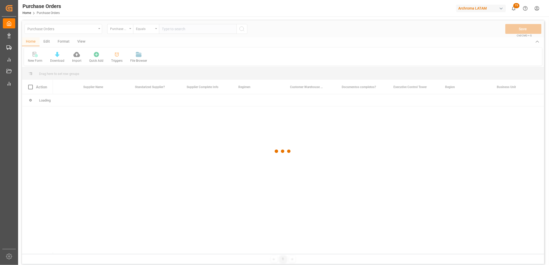
click at [166, 29] on div at bounding box center [283, 151] width 522 height 262
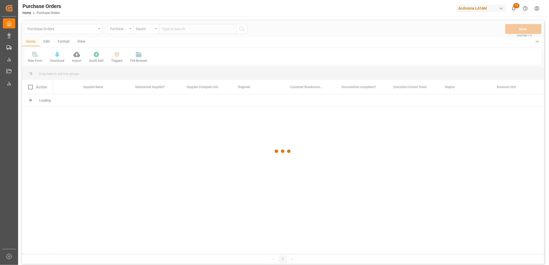
click at [166, 29] on div at bounding box center [283, 151] width 522 height 262
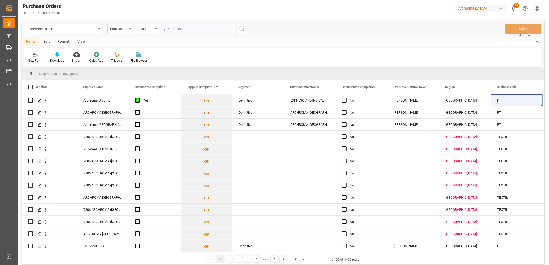
click at [166, 29] on input "text" at bounding box center [198, 29] width 78 height 10
paste input "4504645823"
type input "4504645823"
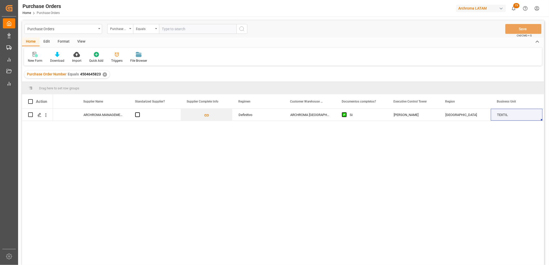
click at [104, 74] on div "✕" at bounding box center [105, 74] width 4 height 4
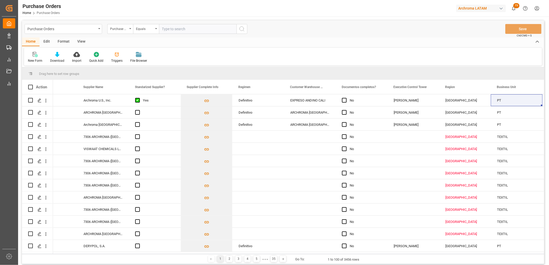
click at [165, 29] on input "text" at bounding box center [198, 29] width 78 height 10
paste input "4504645824"
type input "4504645824"
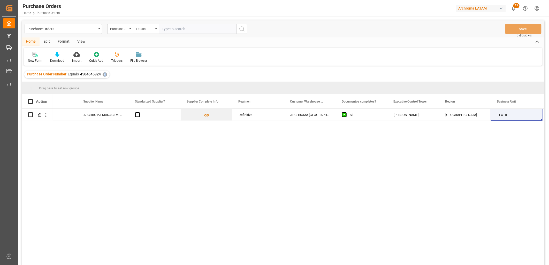
drag, startPoint x: 104, startPoint y: 74, endPoint x: 109, endPoint y: 73, distance: 5.2
click at [104, 74] on div "✕" at bounding box center [105, 74] width 4 height 4
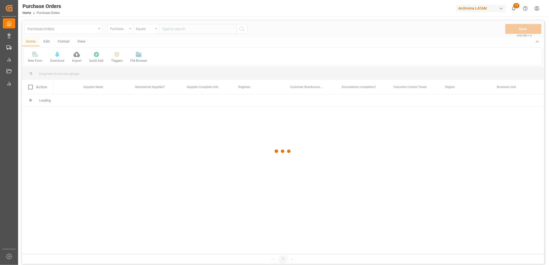
click at [183, 29] on div at bounding box center [283, 151] width 522 height 262
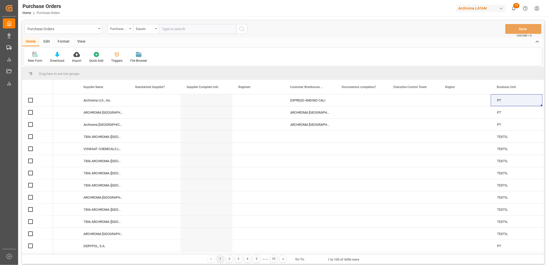
click at [180, 29] on input "text" at bounding box center [198, 29] width 78 height 10
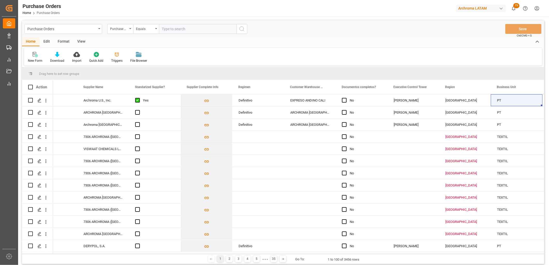
click at [180, 29] on input "text" at bounding box center [198, 29] width 78 height 10
paste input "4504663711"
type input "4504663711"
